Goal: Task Accomplishment & Management: Manage account settings

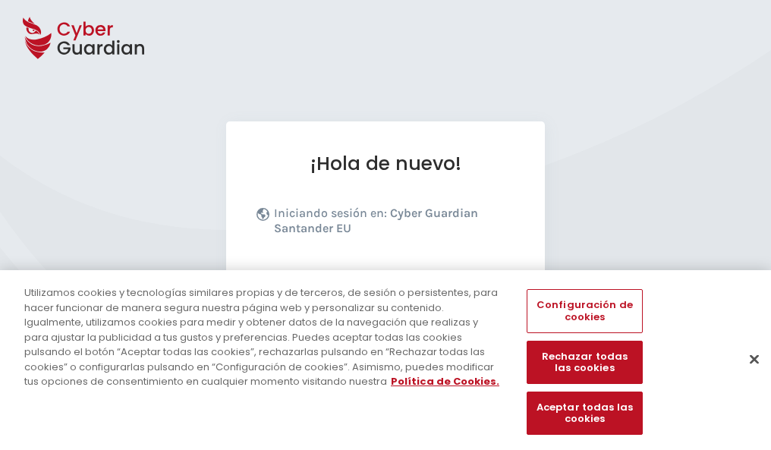
scroll to position [186, 0]
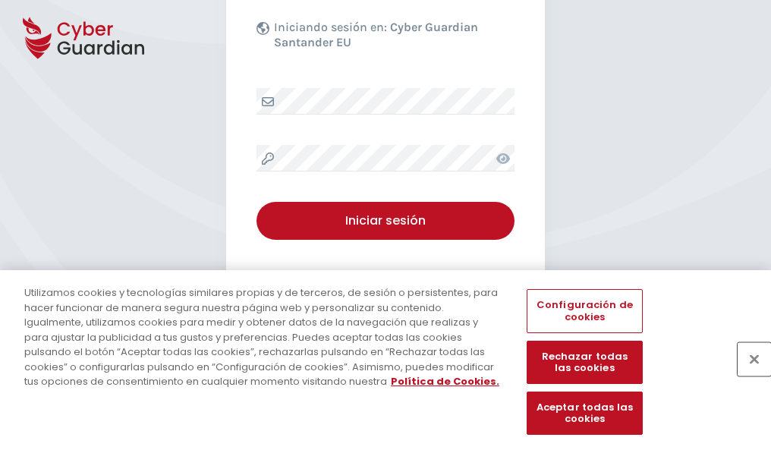
click at [747, 375] on button "Cerrar" at bounding box center [754, 358] width 33 height 33
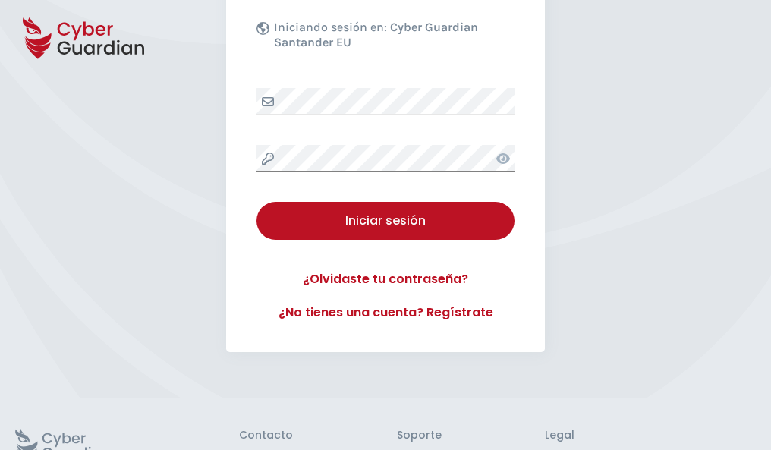
scroll to position [295, 0]
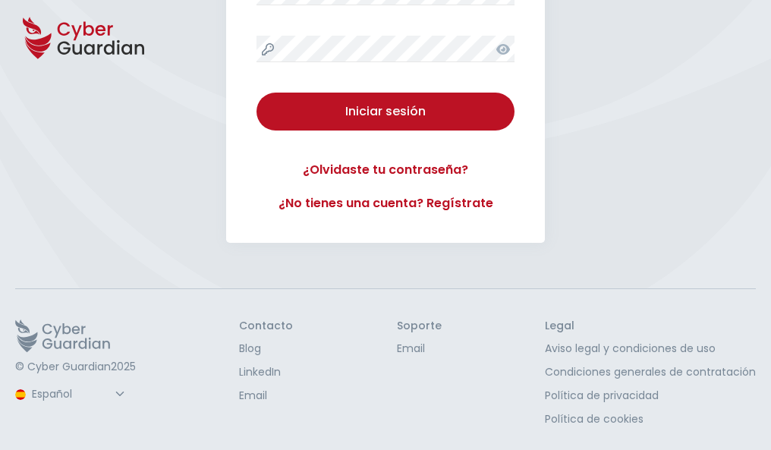
click at [257, 93] on button "Iniciar sesión" at bounding box center [386, 112] width 258 height 38
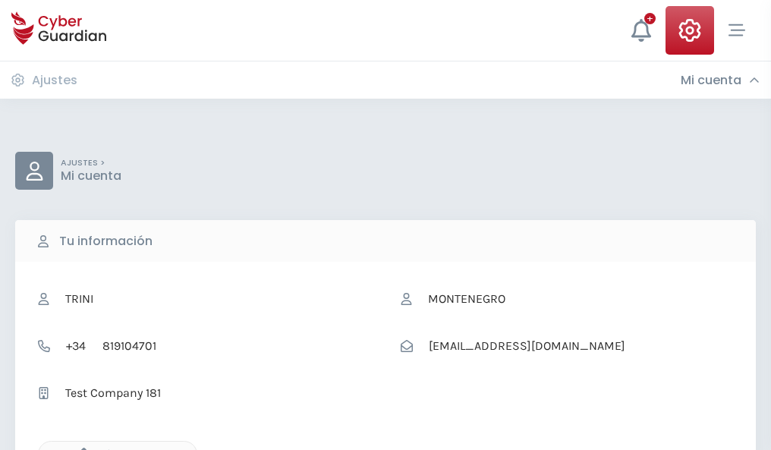
click at [80, 449] on icon "button" at bounding box center [80, 454] width 13 height 13
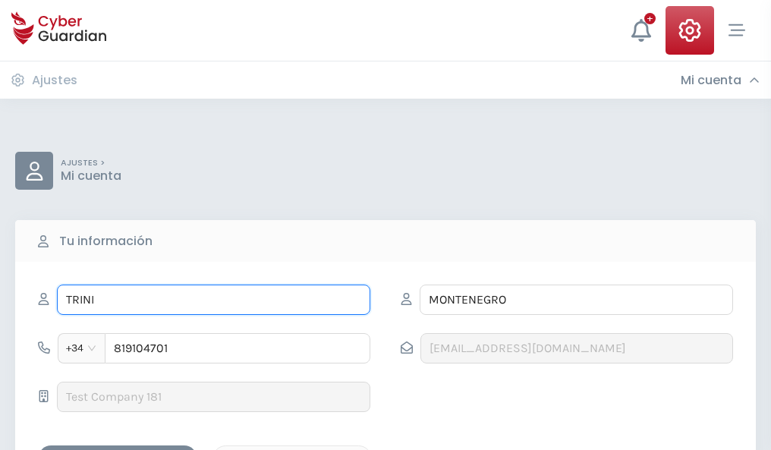
click at [213, 300] on input "TRINI" at bounding box center [214, 300] width 314 height 30
type input "T"
type input "Jovita"
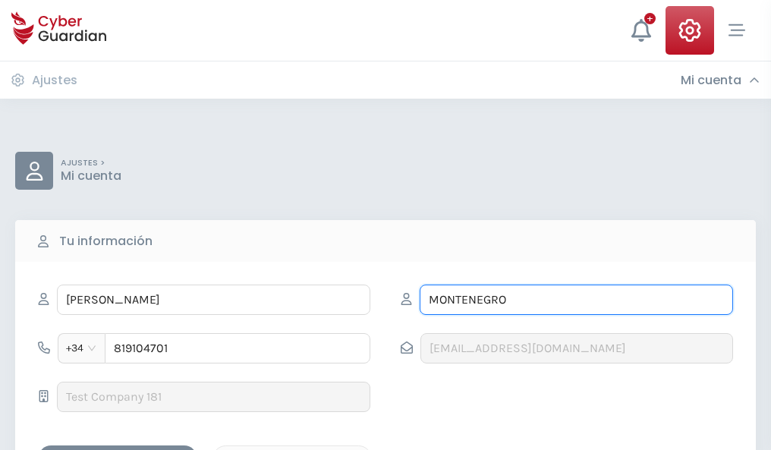
click at [576, 300] on input "MONTENEGRO" at bounding box center [577, 300] width 314 height 30
type input "M"
type input "Solís"
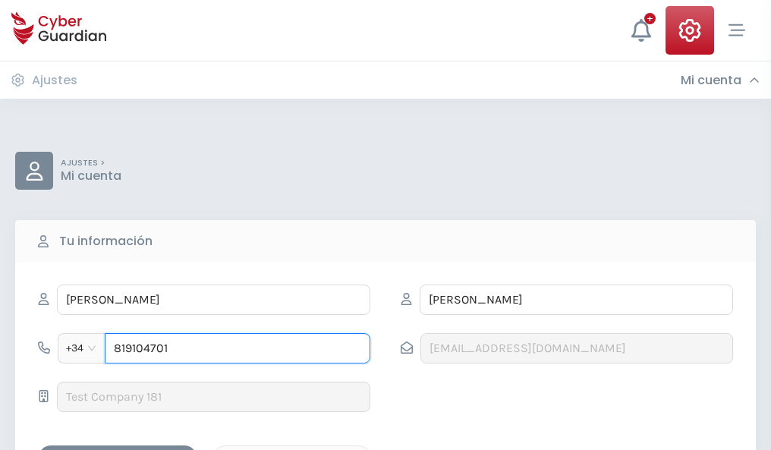
click at [238, 348] on input "819104701" at bounding box center [238, 348] width 266 height 30
type input "8"
type input "925747968"
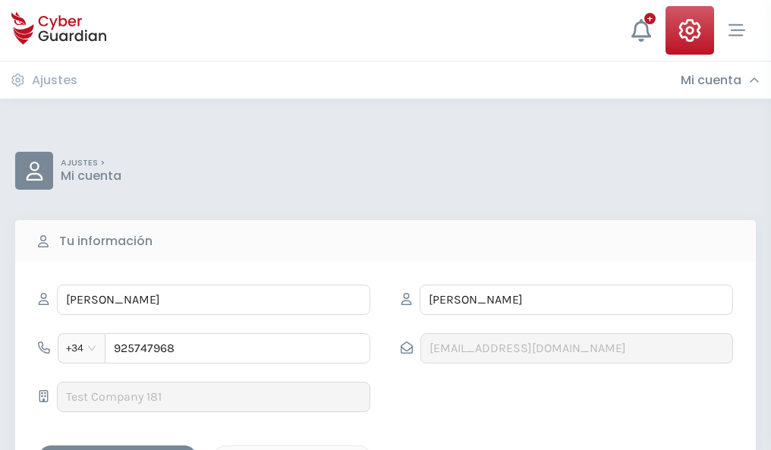
click at [118, 449] on div "Guardar cambios" at bounding box center [117, 458] width 137 height 19
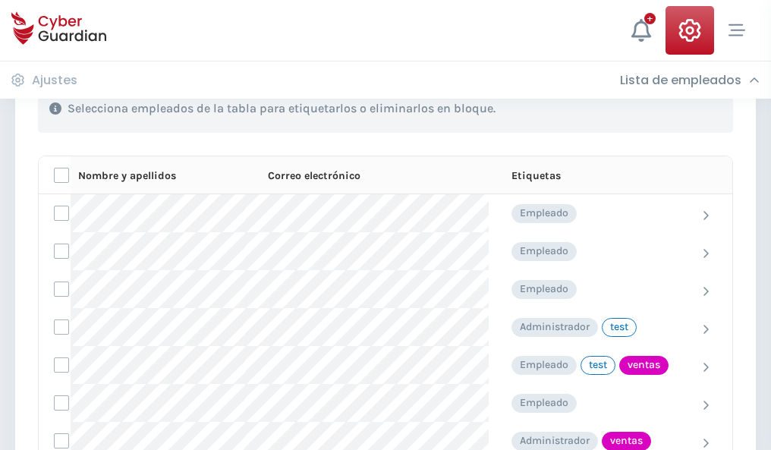
scroll to position [688, 0]
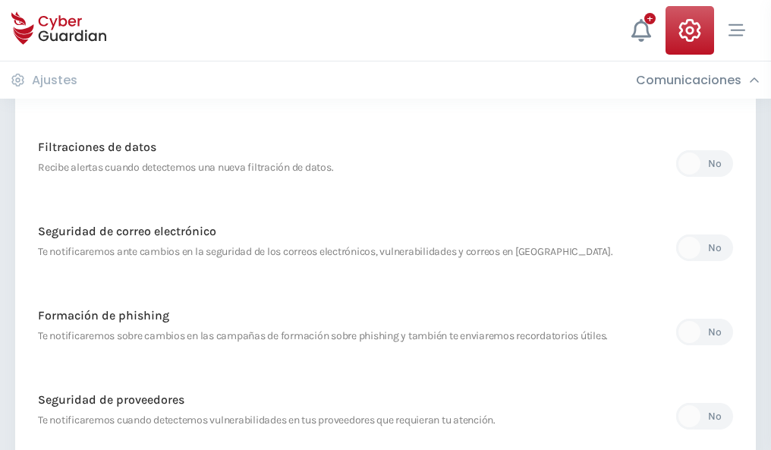
scroll to position [799, 0]
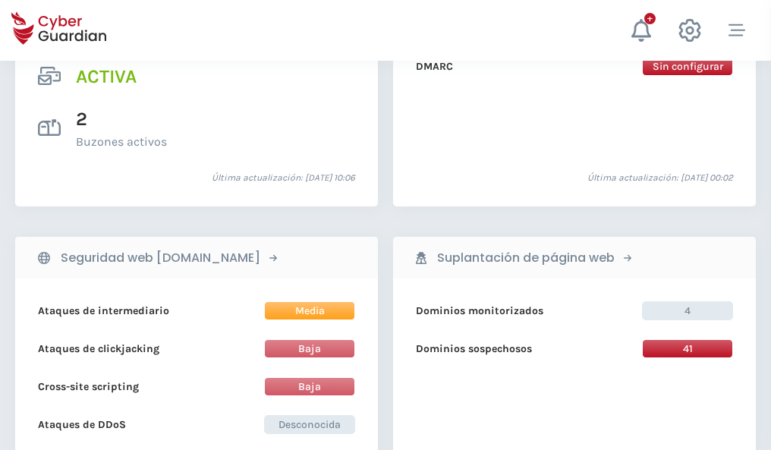
scroll to position [1543, 0]
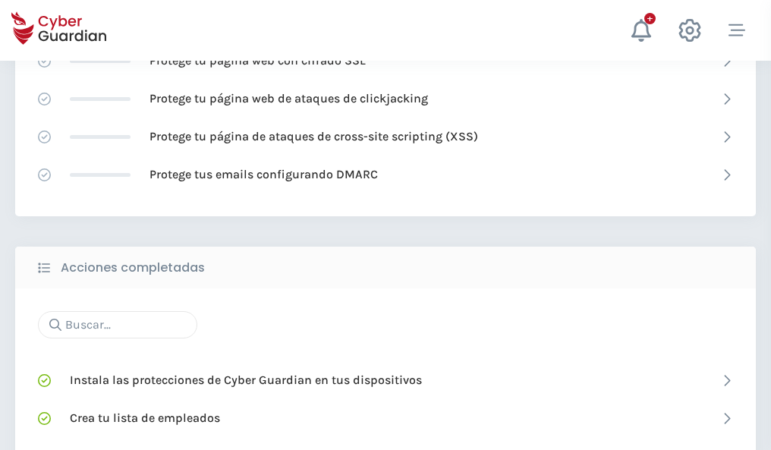
scroll to position [1011, 0]
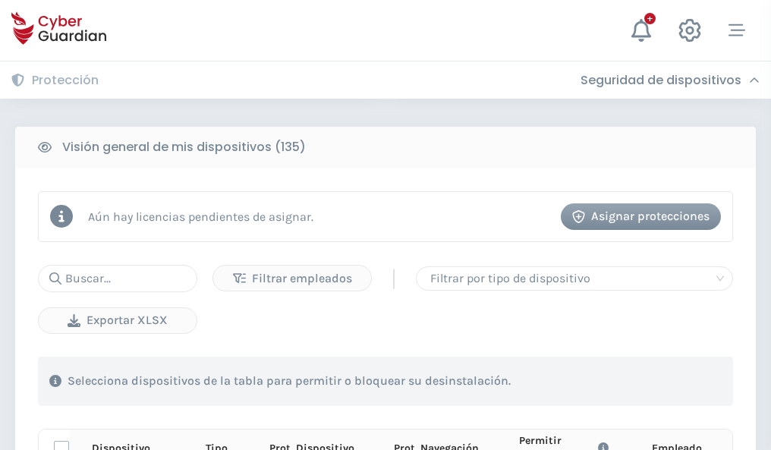
scroll to position [1342, 0]
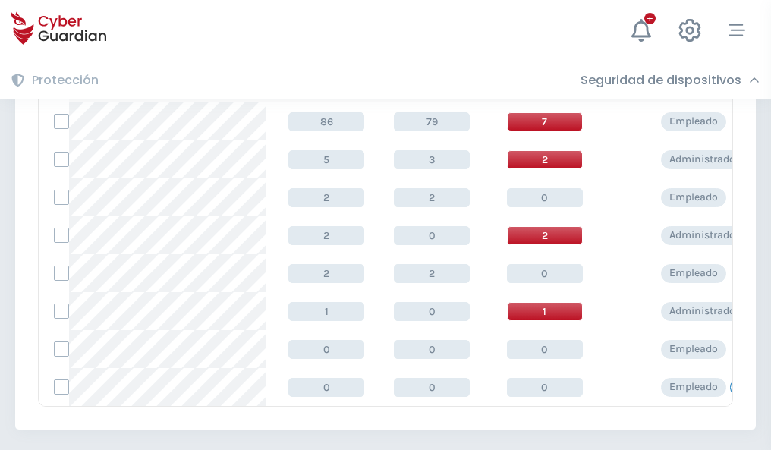
scroll to position [705, 0]
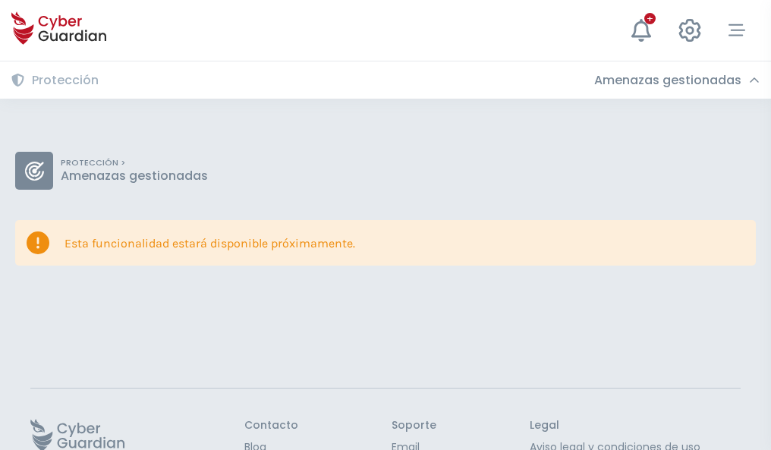
scroll to position [99, 0]
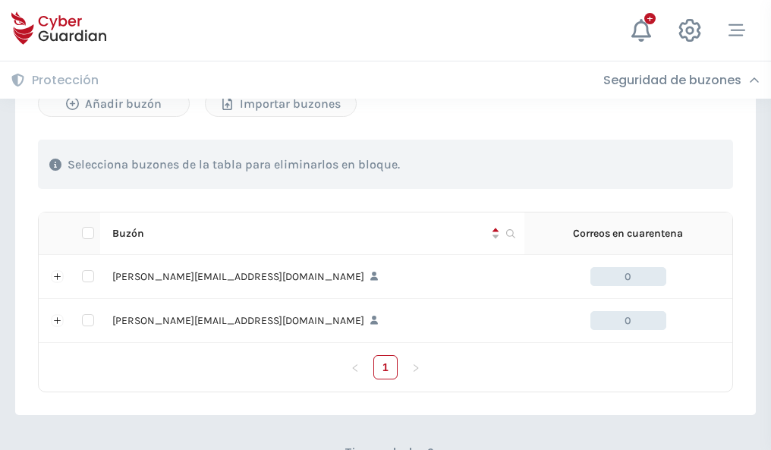
scroll to position [660, 0]
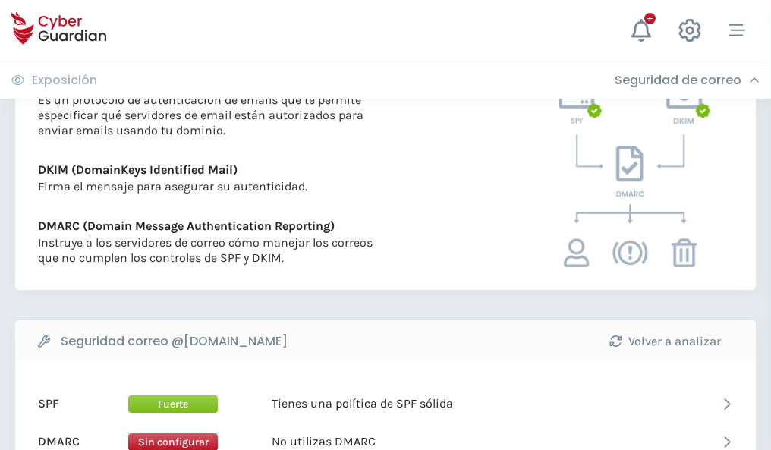
scroll to position [819, 0]
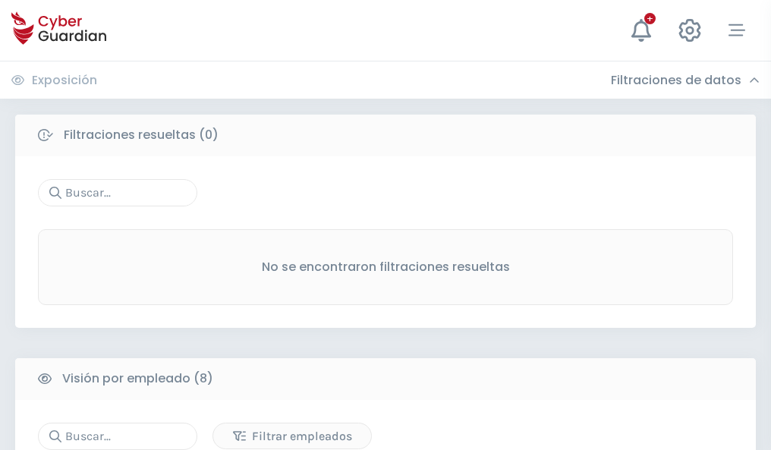
scroll to position [1294, 0]
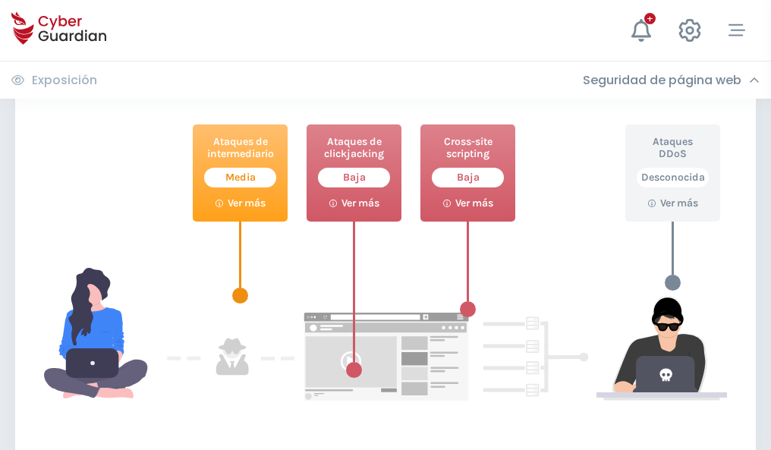
scroll to position [827, 0]
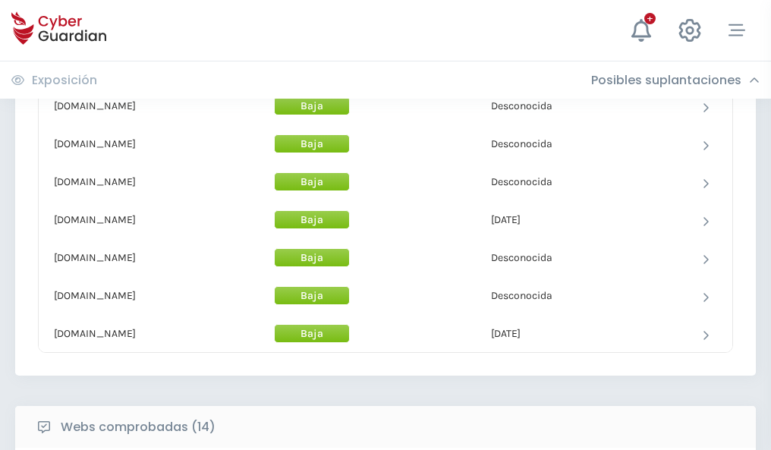
scroll to position [1480, 0]
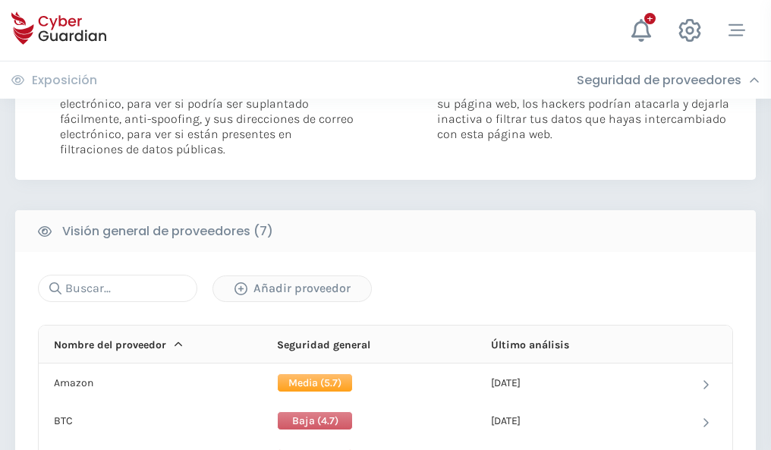
scroll to position [1017, 0]
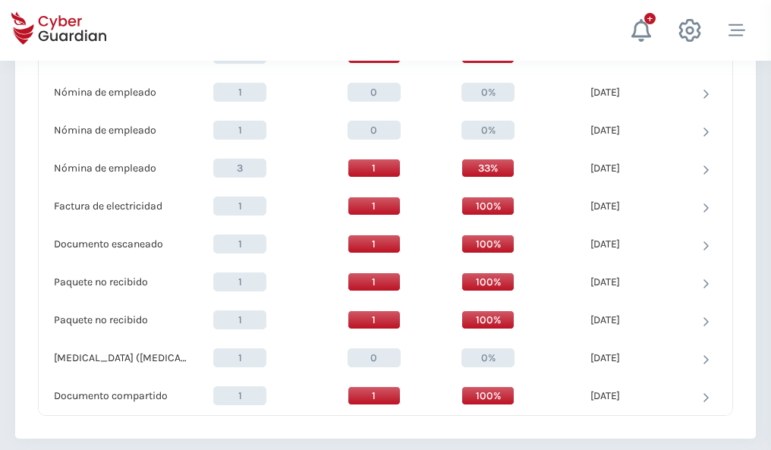
scroll to position [1574, 0]
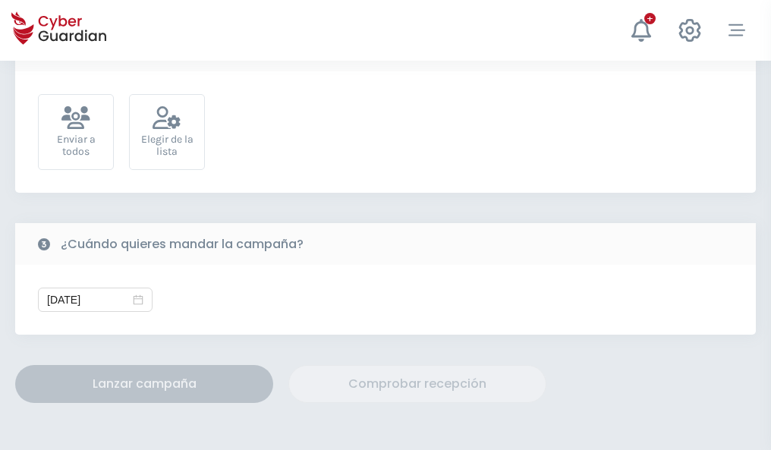
scroll to position [556, 0]
